Goal: Navigation & Orientation: Find specific page/section

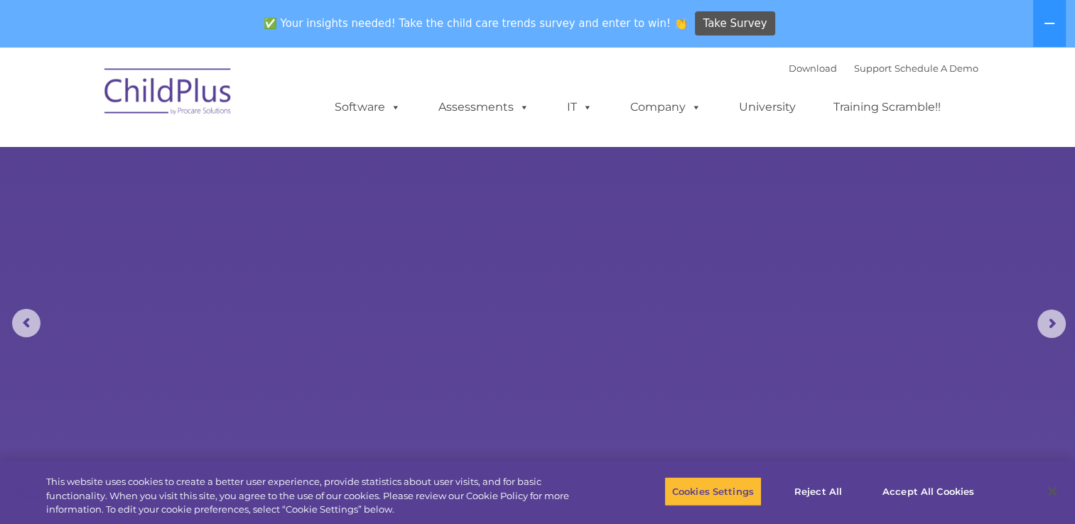
select select "MEDIUM"
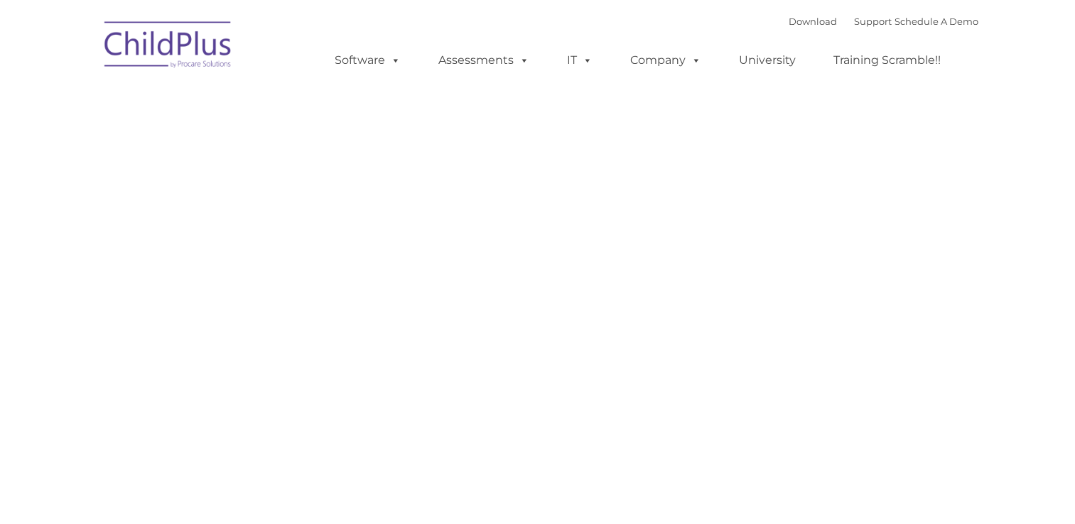
type input ""
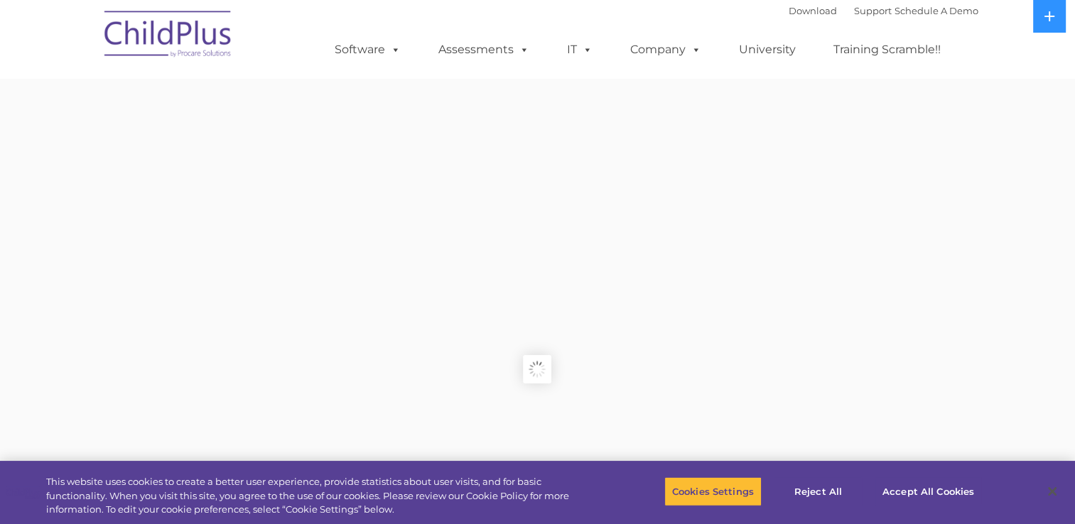
click at [197, 288] on rs-slides "Request Pricing ChildPlus is an all-in-one software solution for Head Start, EH…" at bounding box center [537, 369] width 1075 height 639
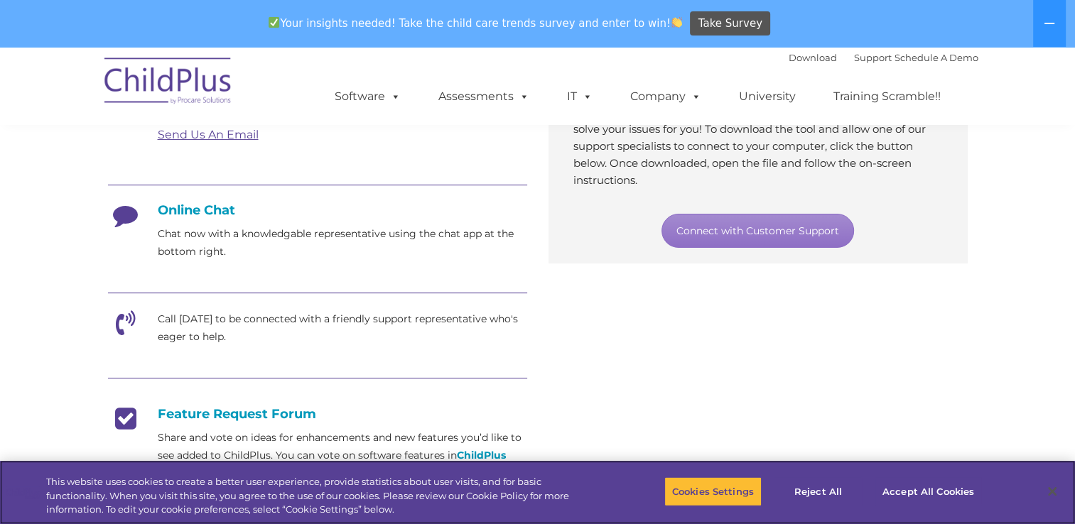
scroll to position [213, 0]
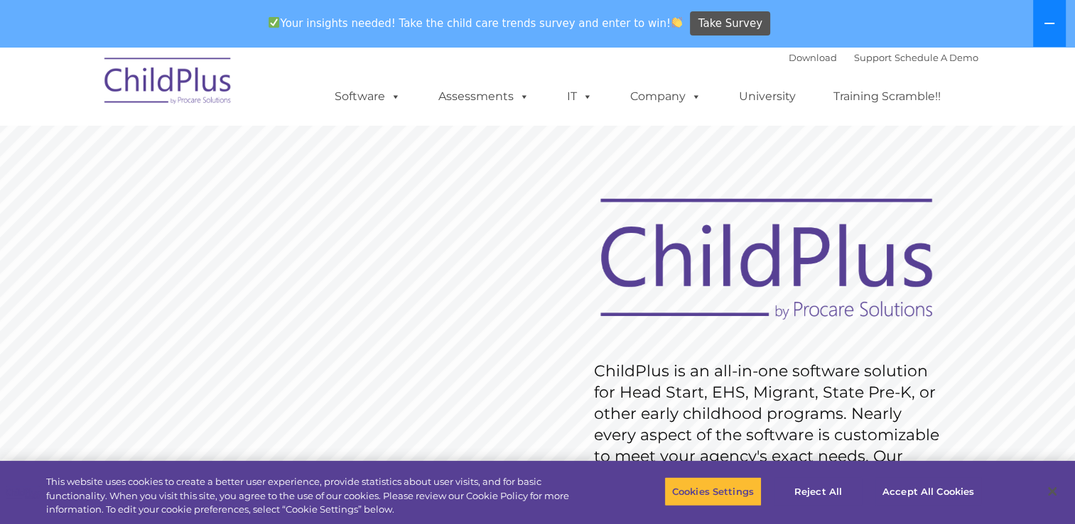
click at [1058, 28] on button at bounding box center [1049, 23] width 33 height 47
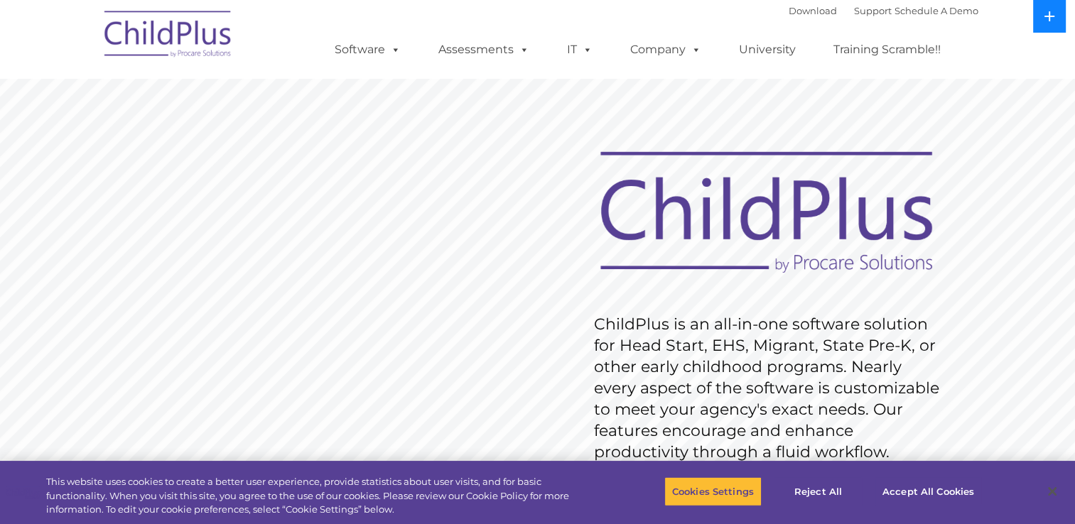
click at [1045, 24] on button at bounding box center [1049, 16] width 33 height 33
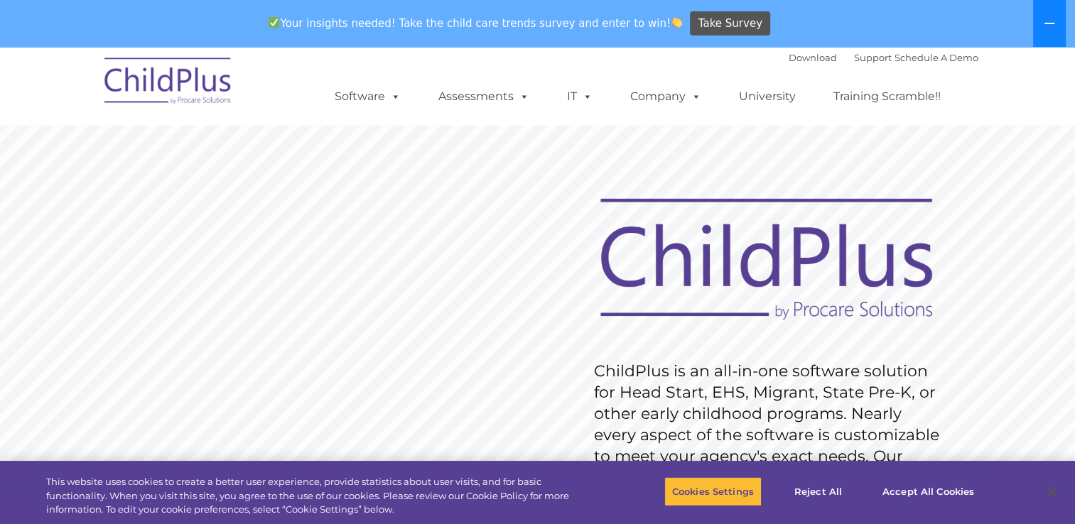
click at [1045, 24] on icon at bounding box center [1049, 23] width 10 height 1
